Goal: Complete application form

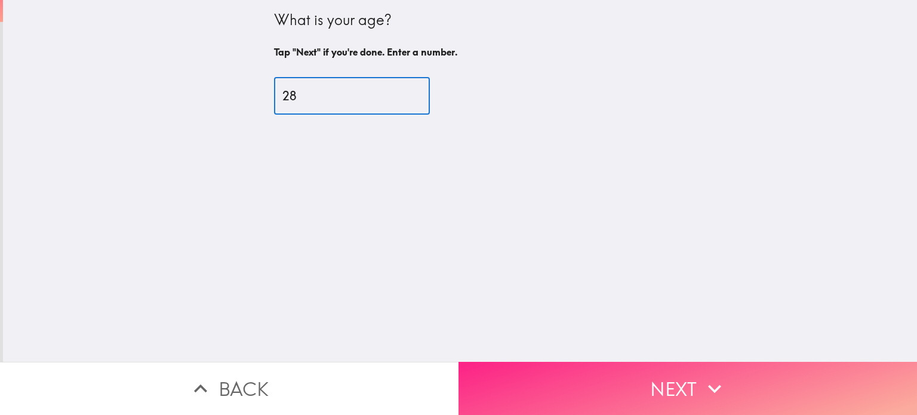
type input "28"
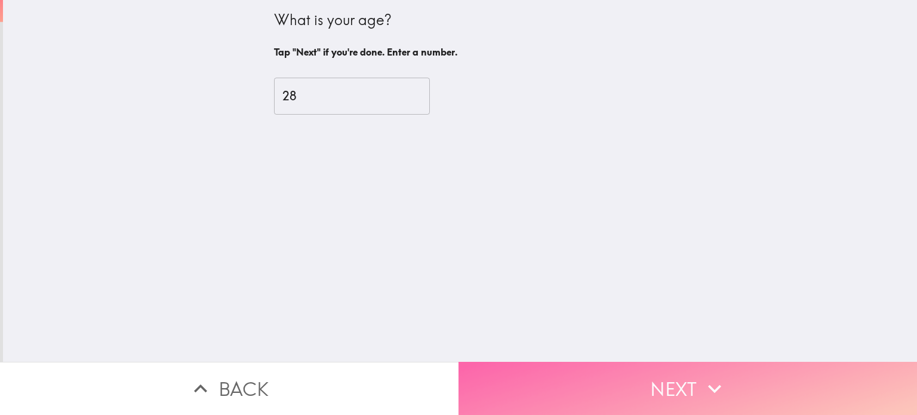
click at [636, 394] on button "Next" at bounding box center [687, 388] width 458 height 53
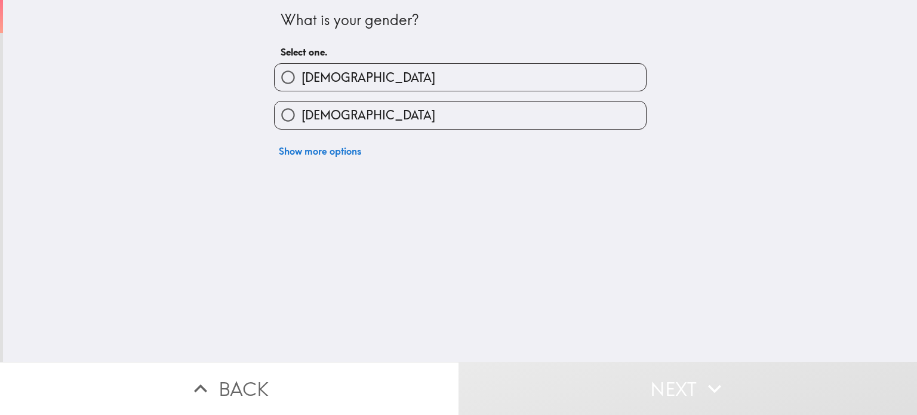
click at [328, 121] on span "[DEMOGRAPHIC_DATA]" at bounding box center [368, 115] width 134 height 17
click at [301, 121] on input "[DEMOGRAPHIC_DATA]" at bounding box center [287, 114] width 27 height 27
radio input "true"
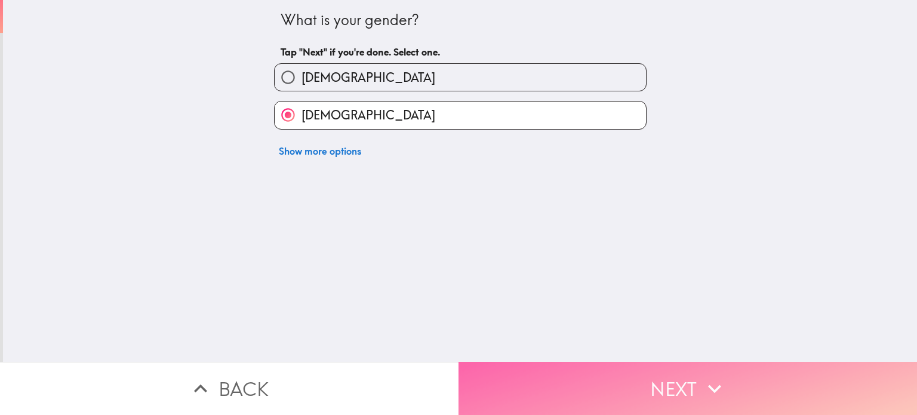
click at [599, 377] on button "Next" at bounding box center [687, 388] width 458 height 53
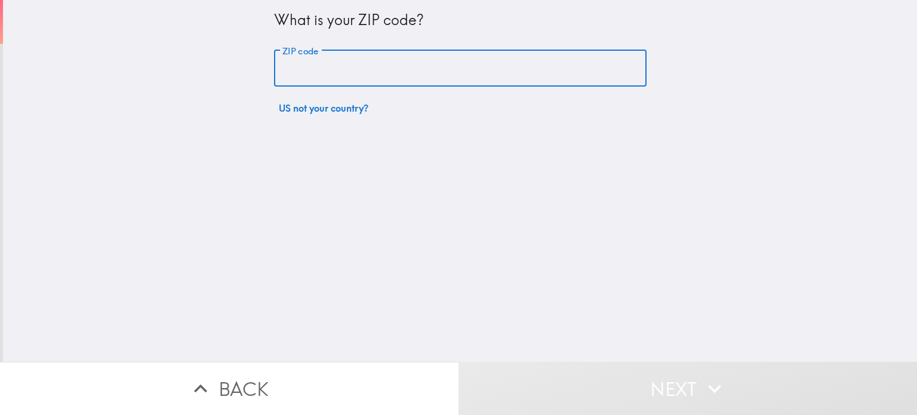
click at [381, 65] on input "ZIP code" at bounding box center [460, 68] width 372 height 37
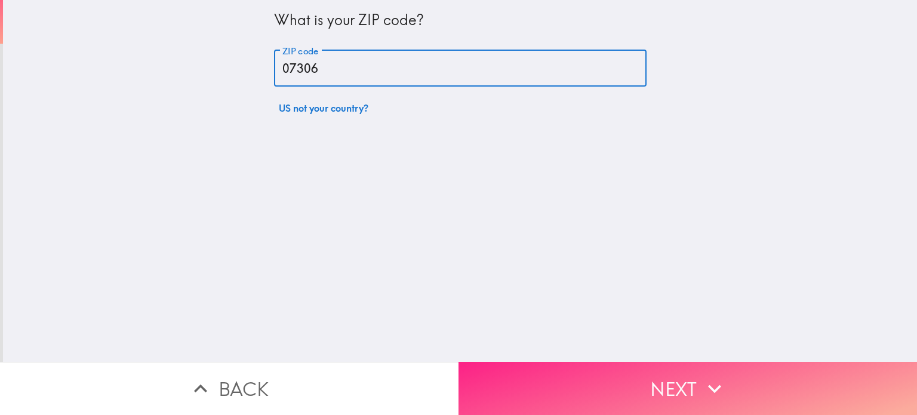
type input "07306"
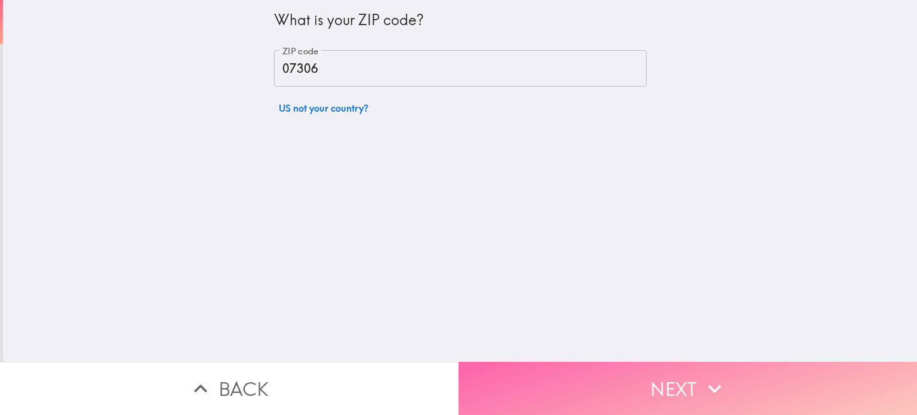
click at [570, 368] on button "Next" at bounding box center [687, 388] width 458 height 53
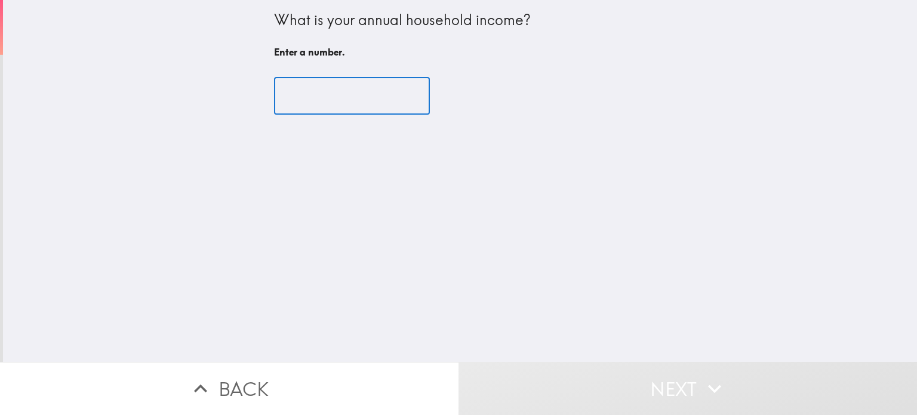
click at [352, 97] on input "number" at bounding box center [352, 96] width 156 height 37
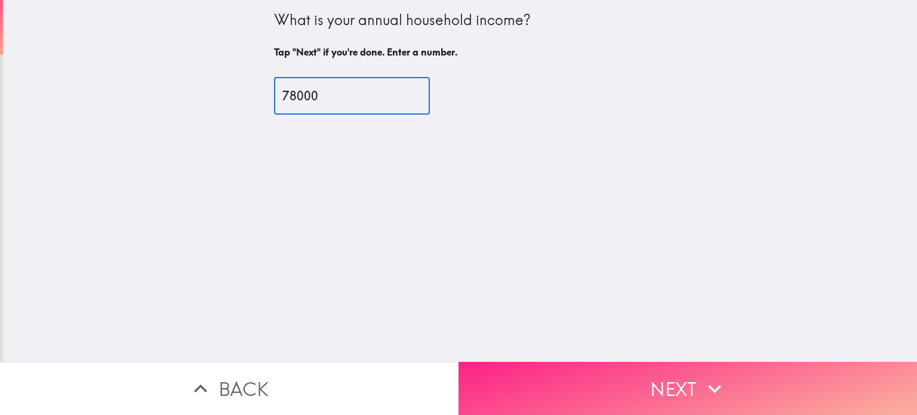
type input "78000"
click at [625, 383] on button "Next" at bounding box center [687, 388] width 458 height 53
